Goal: Check status

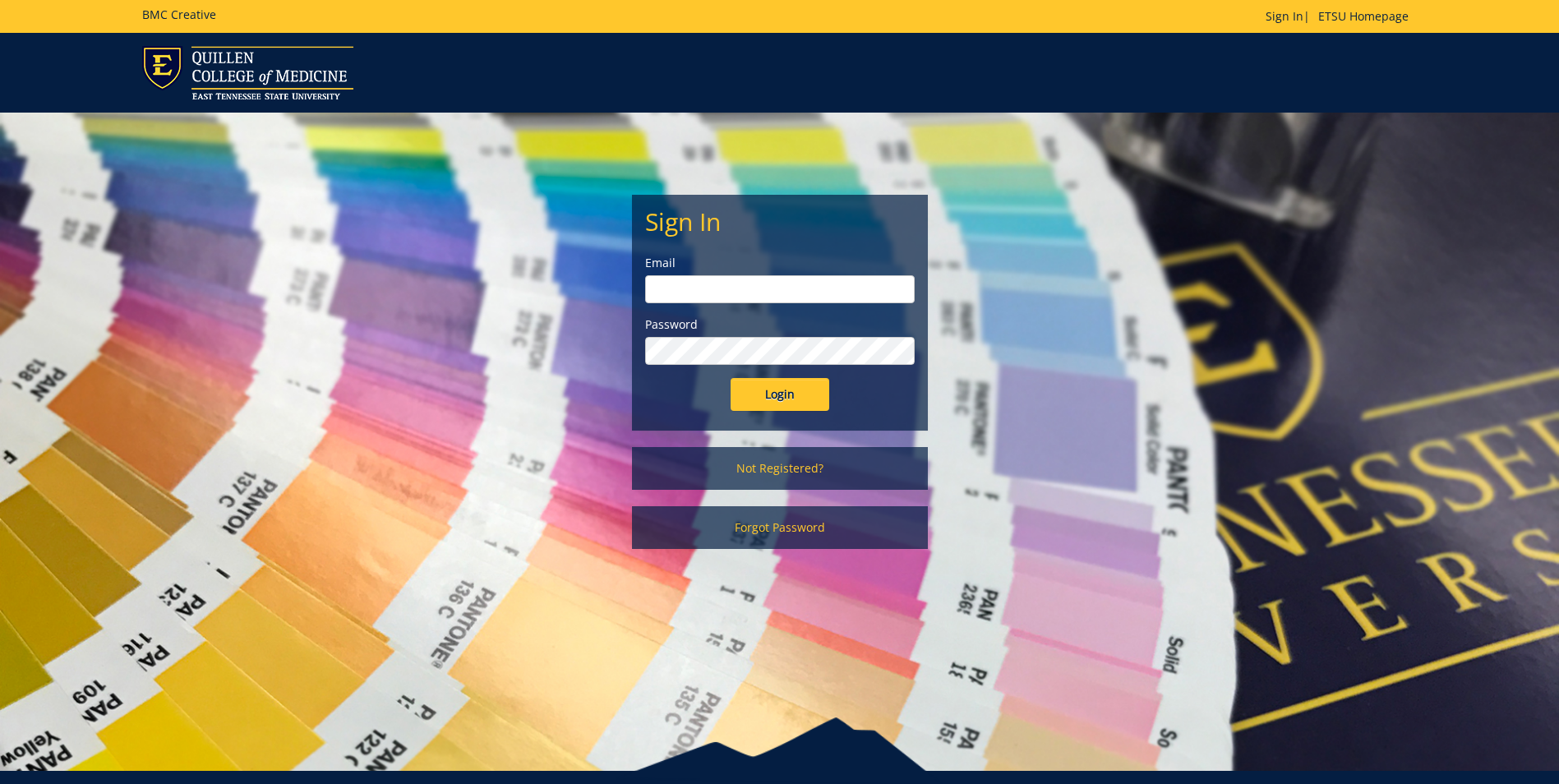
click at [709, 283] on input "email" at bounding box center [780, 290] width 270 height 28
type input "[EMAIL_ADDRESS][DOMAIN_NAME]"
click at [731, 378] on input "Login" at bounding box center [780, 395] width 99 height 33
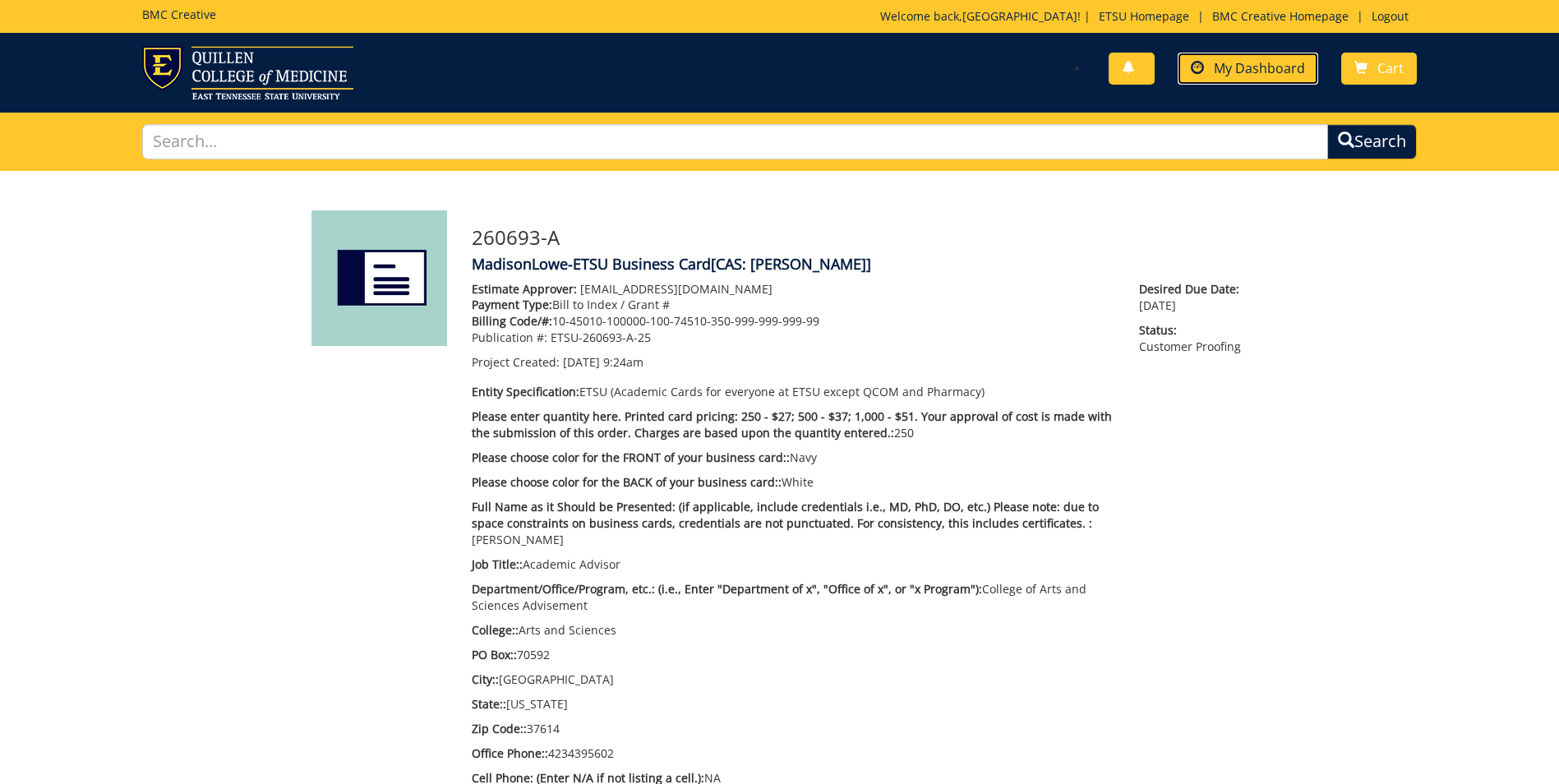
click at [1265, 67] on span "My Dashboard" at bounding box center [1260, 68] width 91 height 18
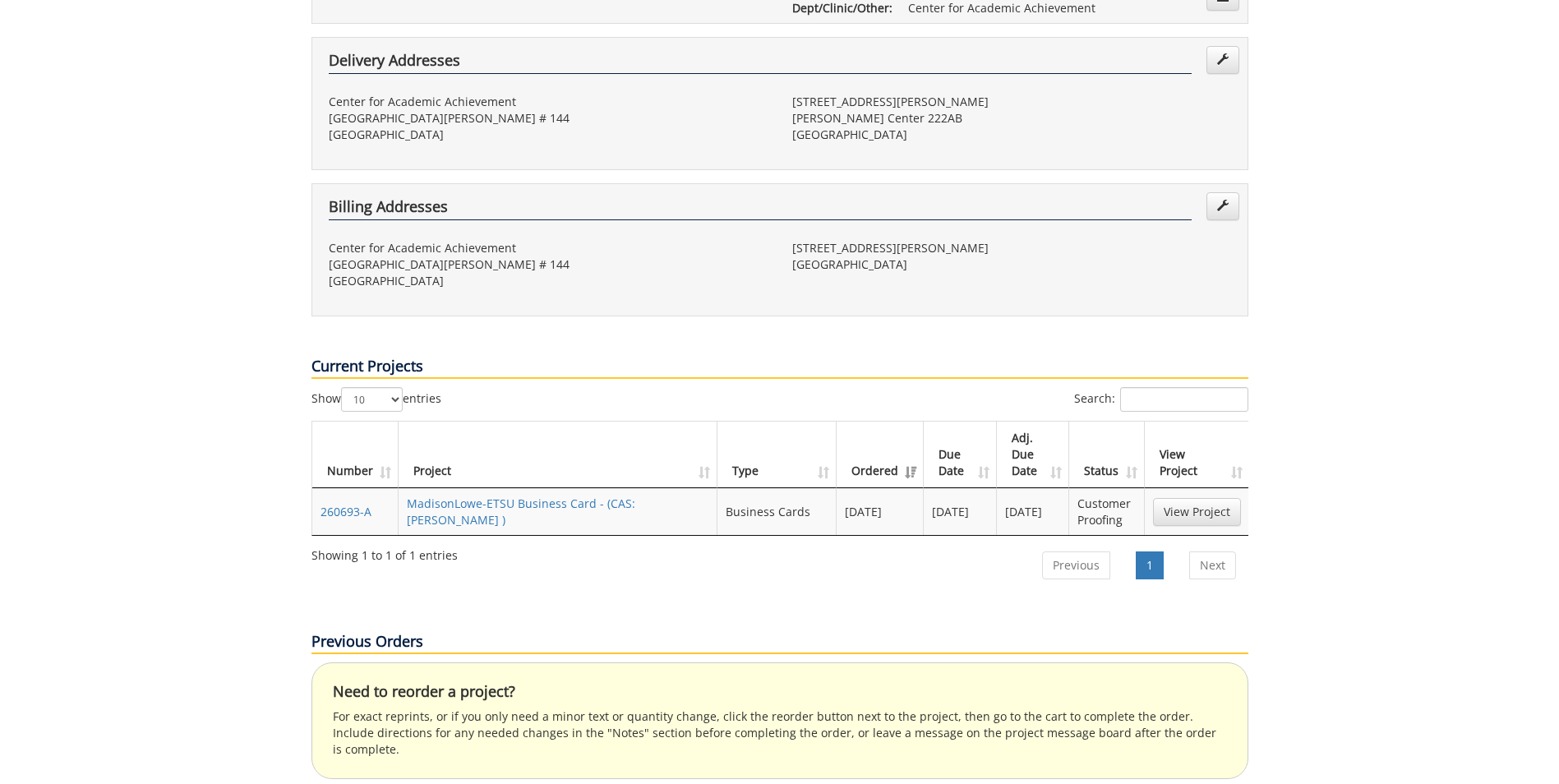
scroll to position [493, 0]
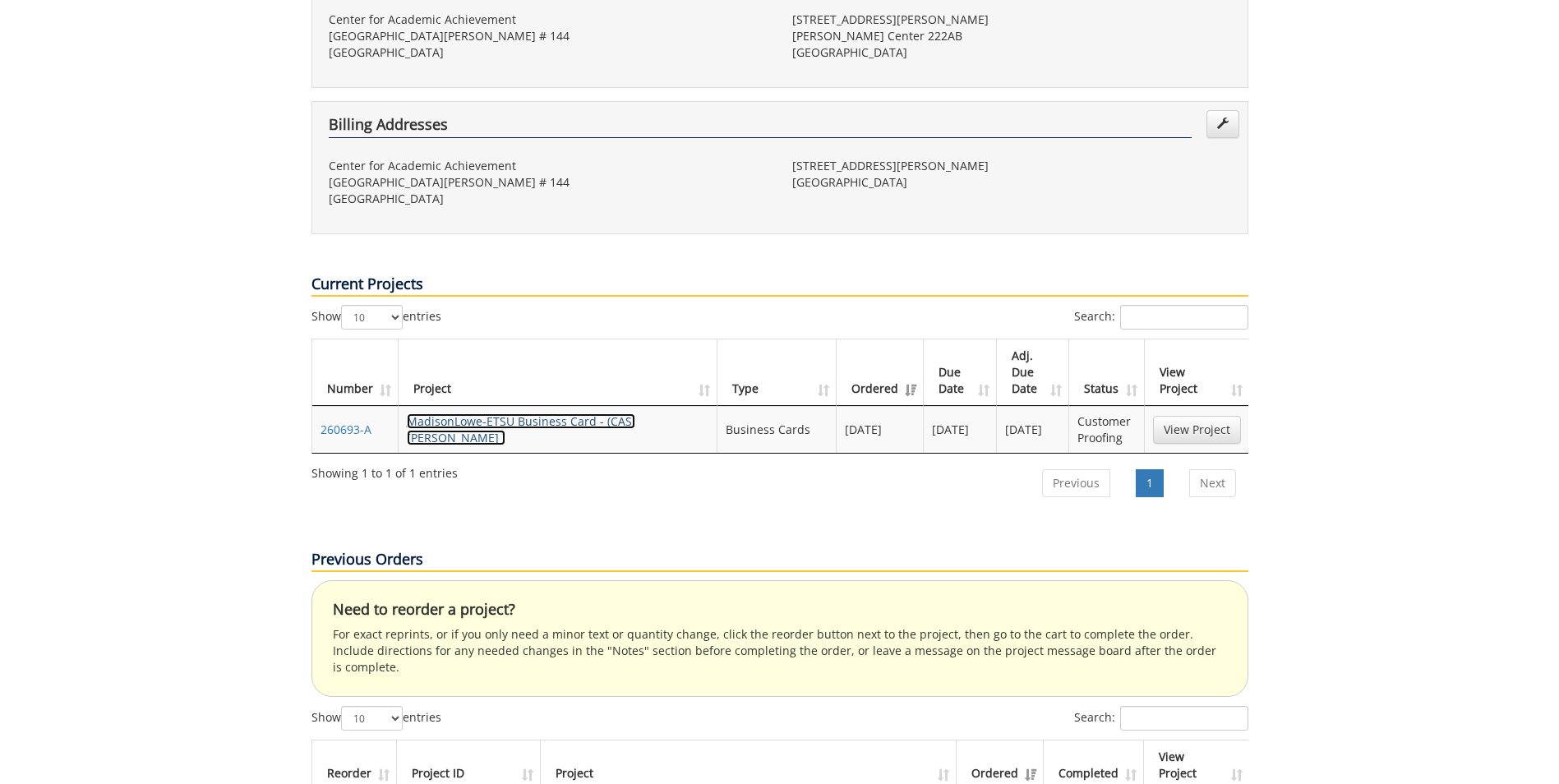
click at [601, 413] on link "MadisonLowe-ETSU Business Card - (CAS: Lowe BC )" at bounding box center [521, 429] width 228 height 32
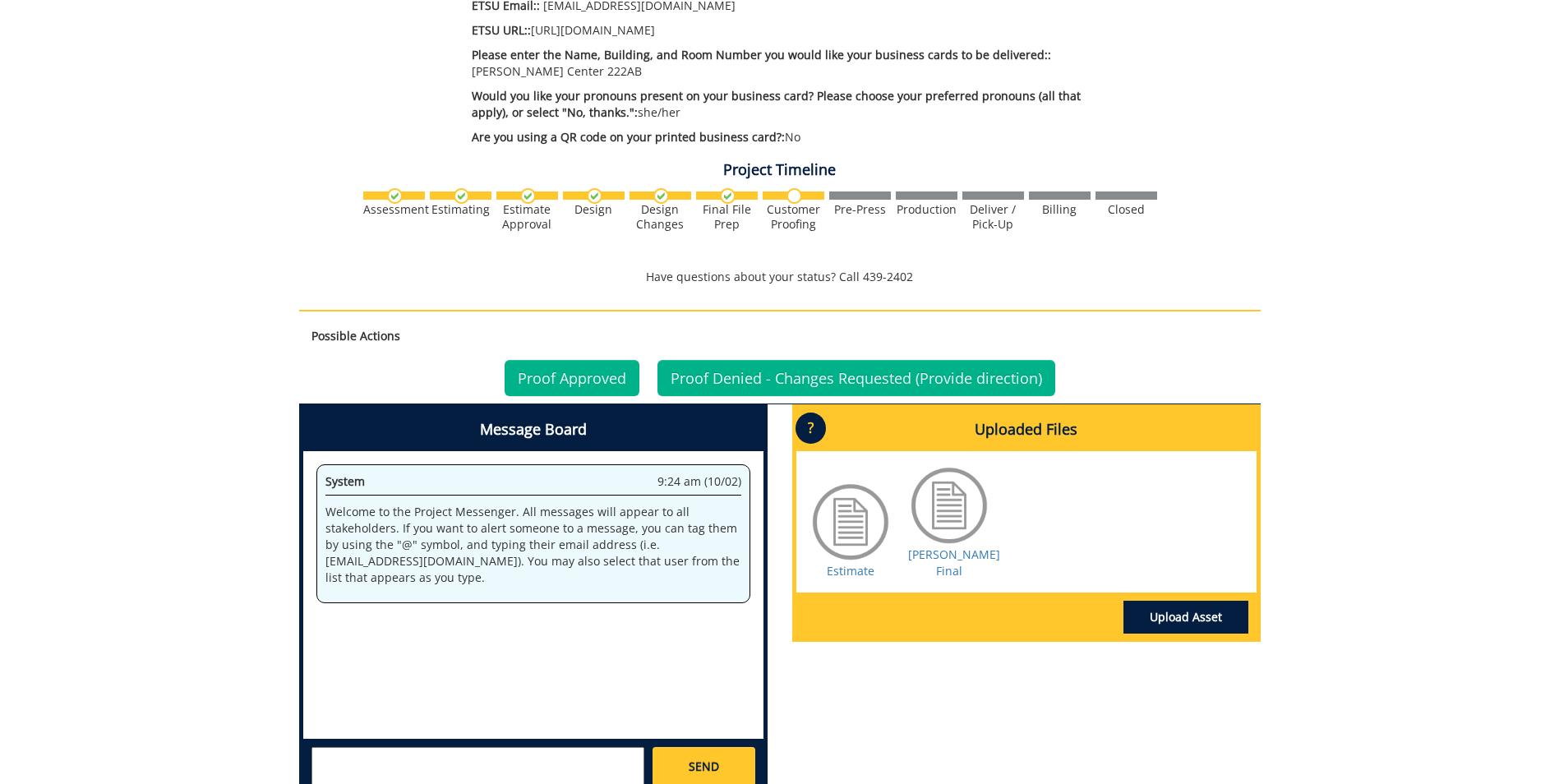
scroll to position [986, 0]
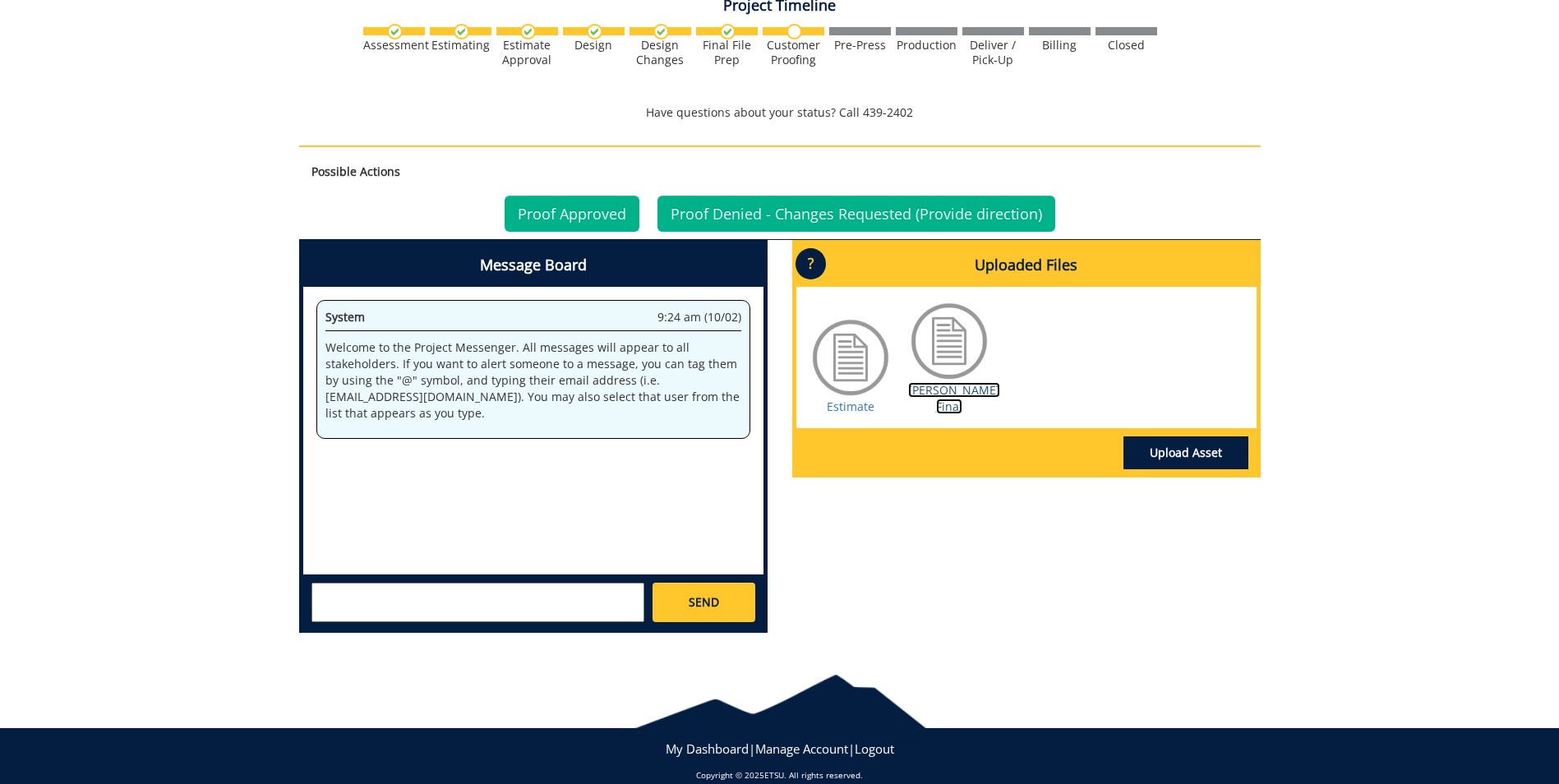
click at [938, 382] on link "[PERSON_NAME] Final" at bounding box center [954, 398] width 92 height 32
click at [579, 195] on link "Proof Approved" at bounding box center [572, 213] width 135 height 36
